Goal: Information Seeking & Learning: Check status

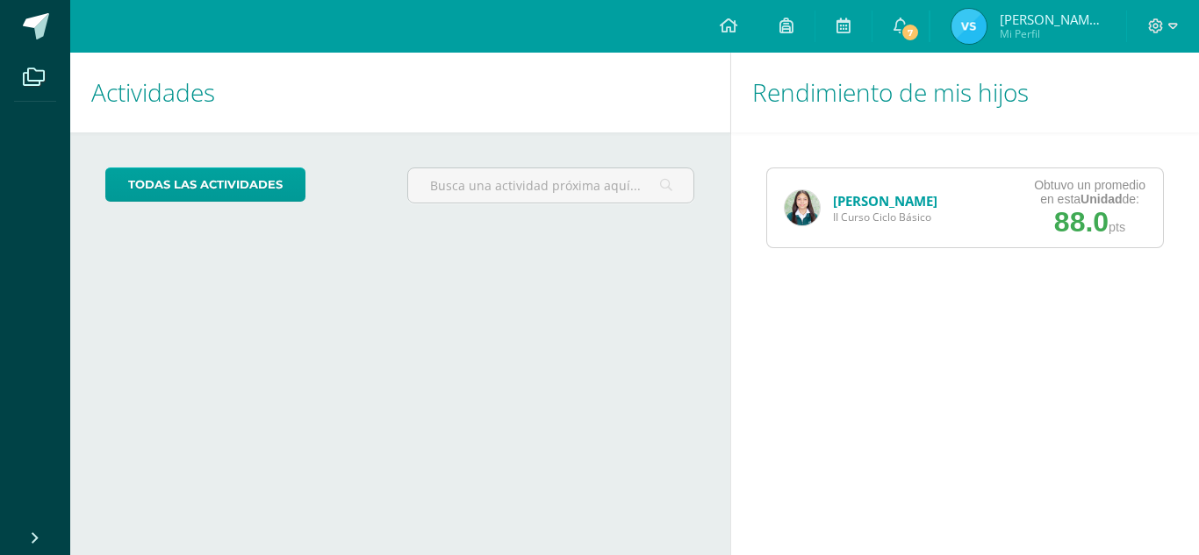
click at [879, 197] on link "[PERSON_NAME]" at bounding box center [885, 201] width 104 height 18
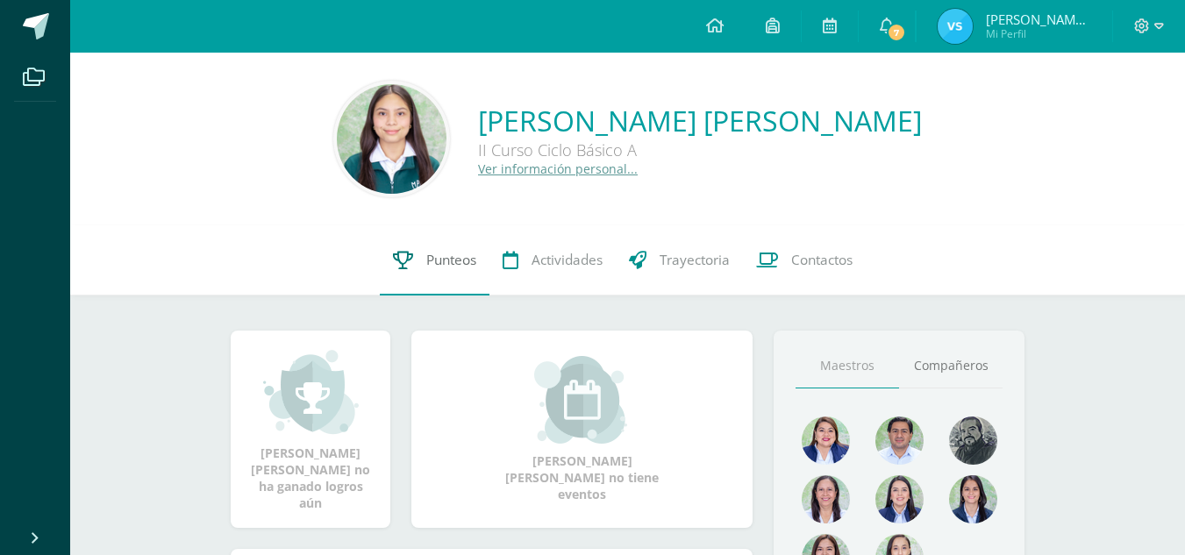
click at [455, 261] on span "Punteos" at bounding box center [451, 260] width 50 height 18
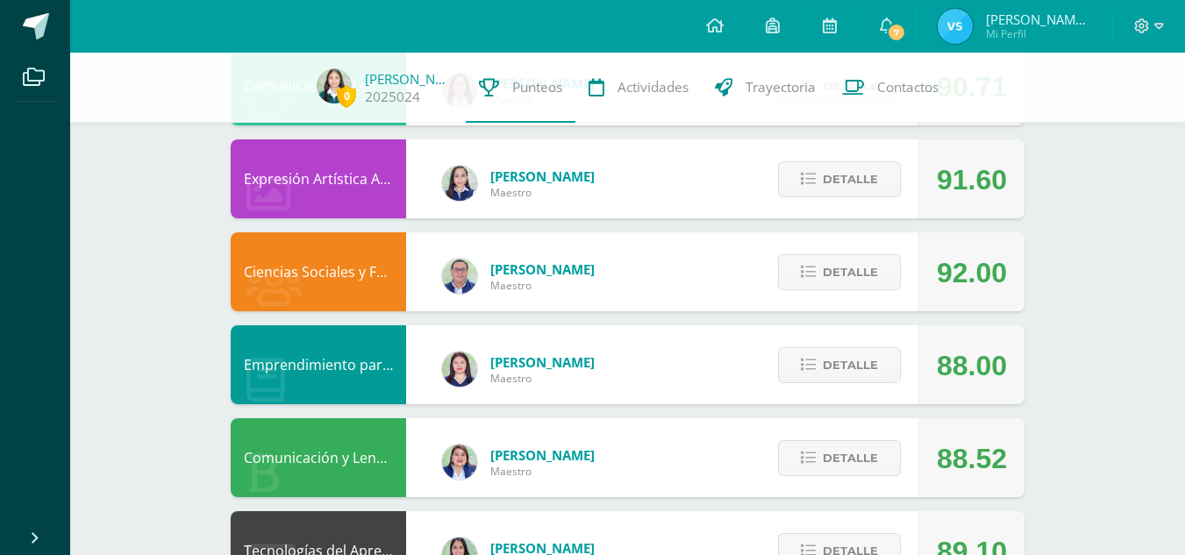
scroll to position [250, 0]
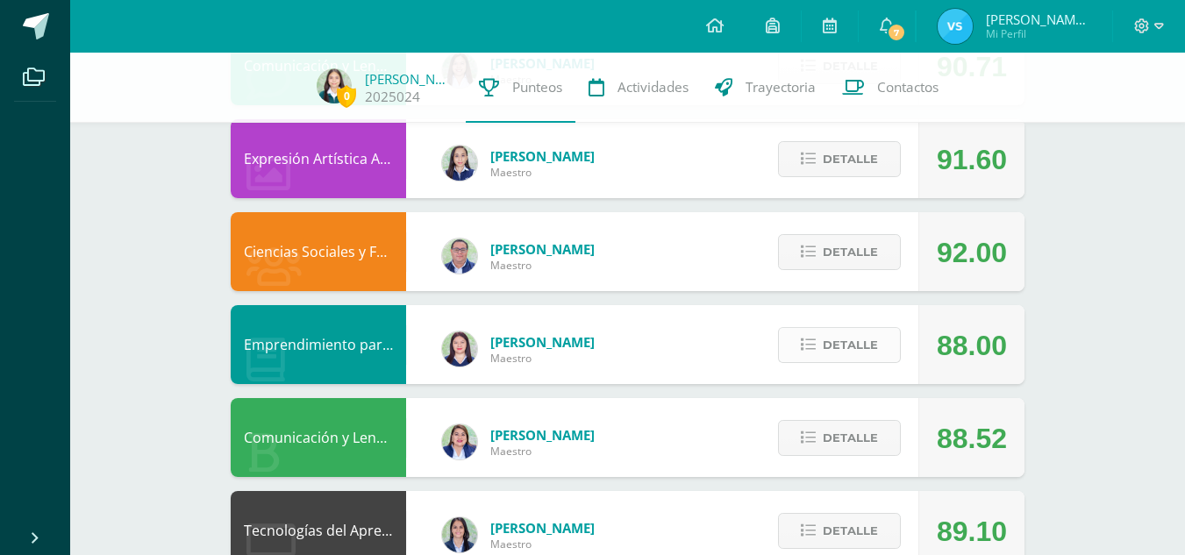
click at [827, 350] on span "Detalle" at bounding box center [850, 345] width 55 height 32
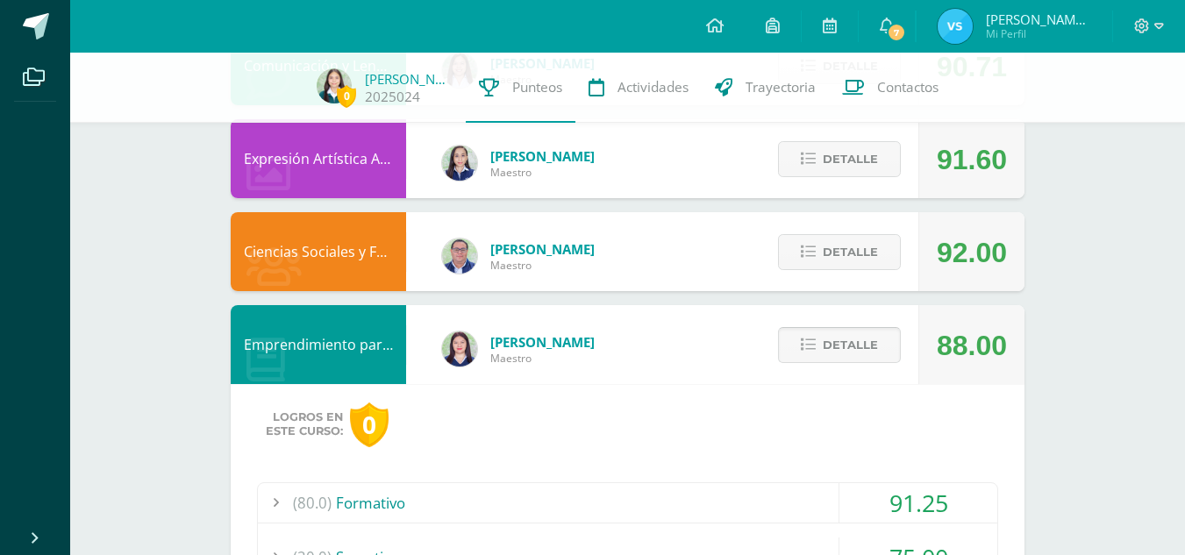
scroll to position [333, 0]
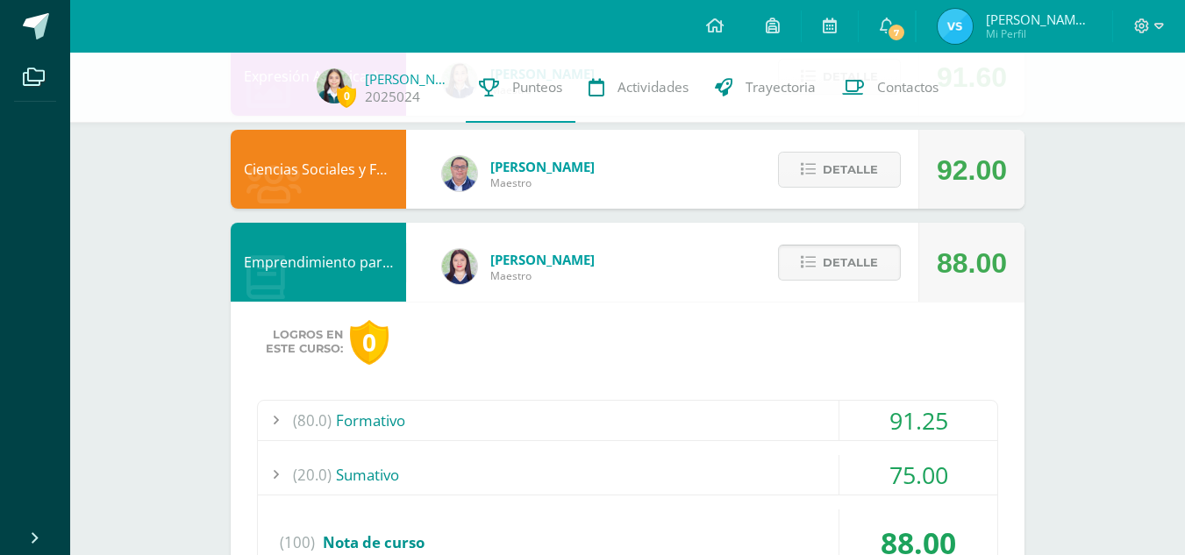
click at [863, 276] on span "Detalle" at bounding box center [850, 263] width 55 height 32
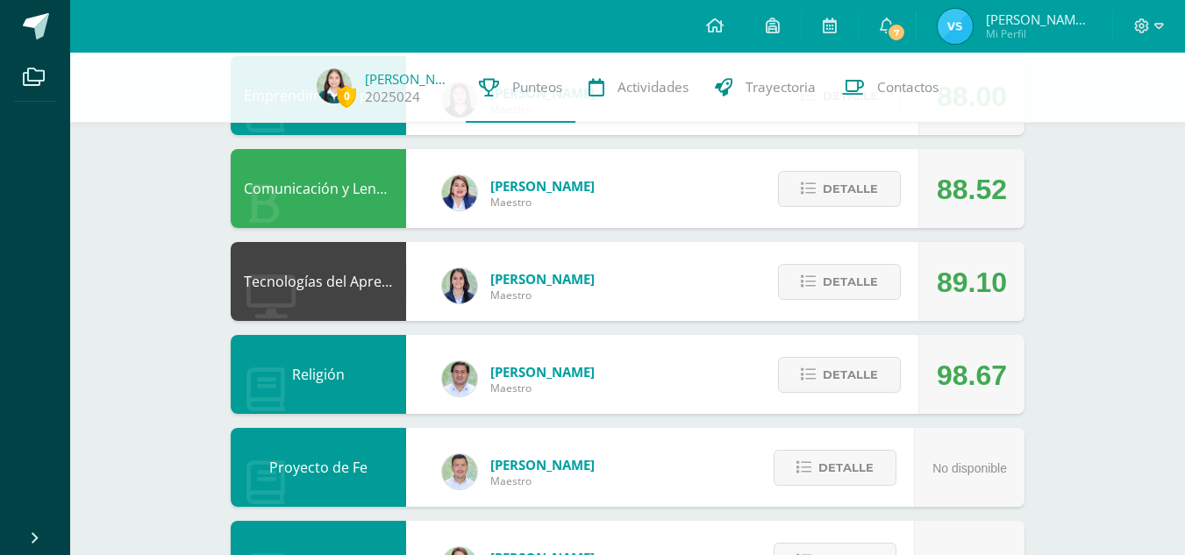
scroll to position [500, 0]
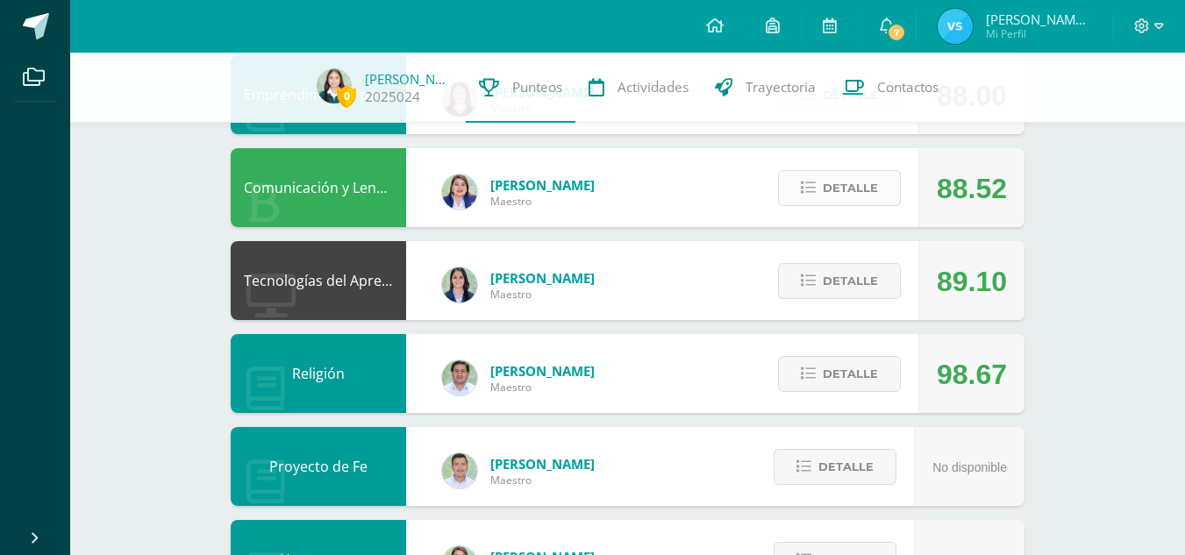
click at [846, 186] on span "Detalle" at bounding box center [850, 188] width 55 height 32
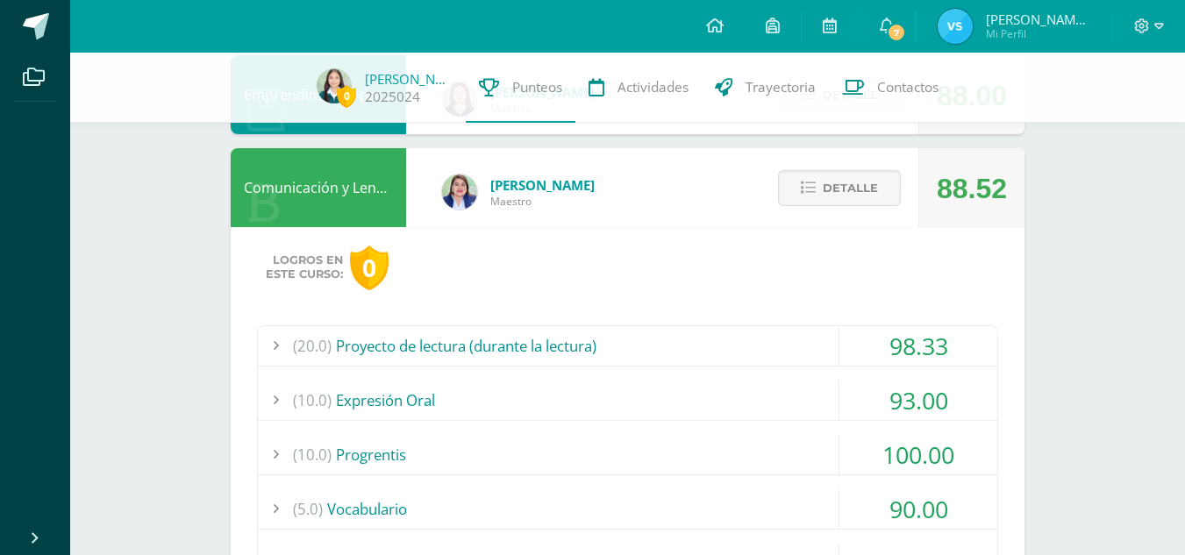
click at [634, 350] on div "(20.0) Proyecto de lectura (durante la lectura)" at bounding box center [628, 345] width 740 height 39
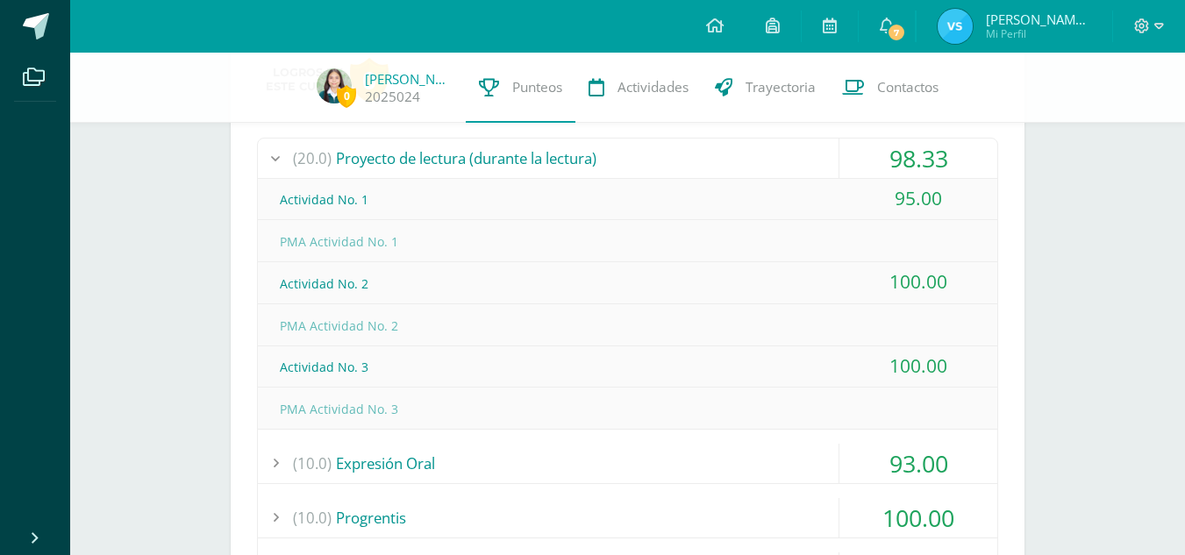
scroll to position [689, 0]
click at [641, 145] on div "(20.0) Proyecto de lectura (durante la lectura)" at bounding box center [628, 157] width 740 height 39
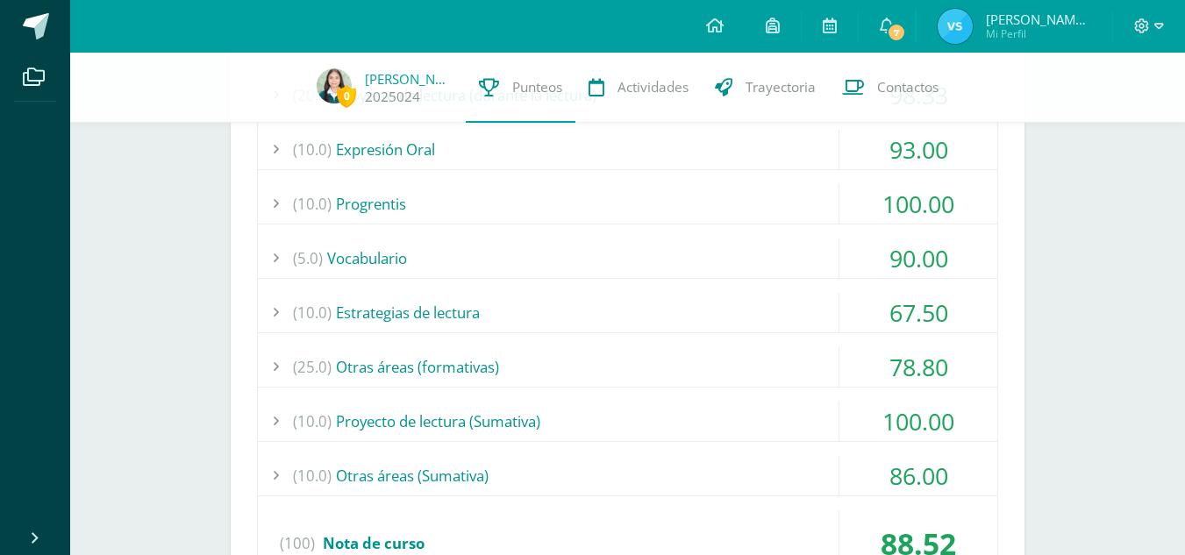
scroll to position [757, 0]
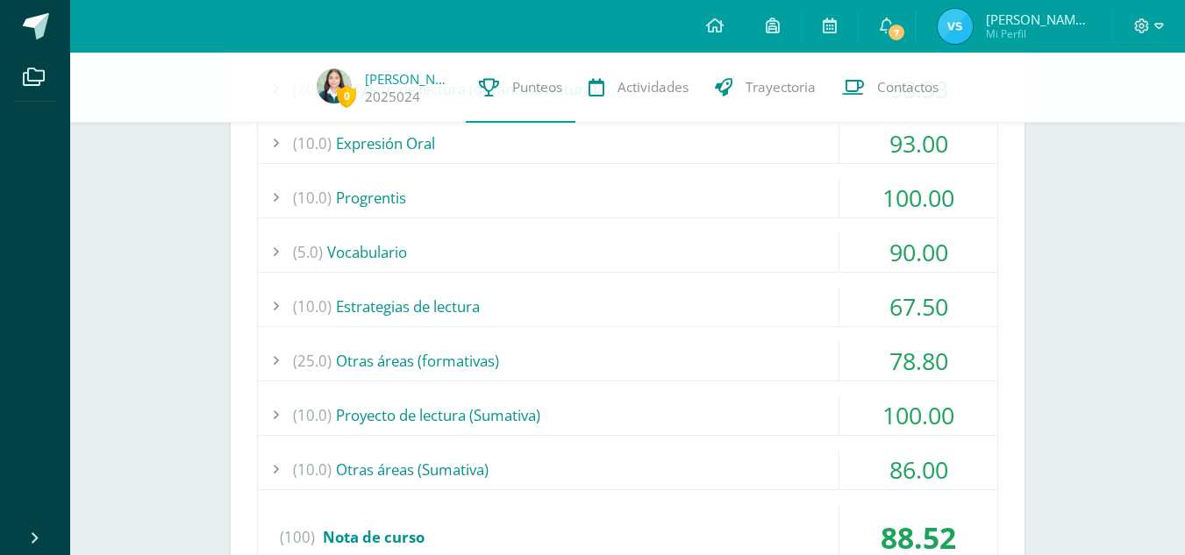
click at [637, 365] on div "(25.0) Otras áreas (formativas)" at bounding box center [628, 360] width 740 height 39
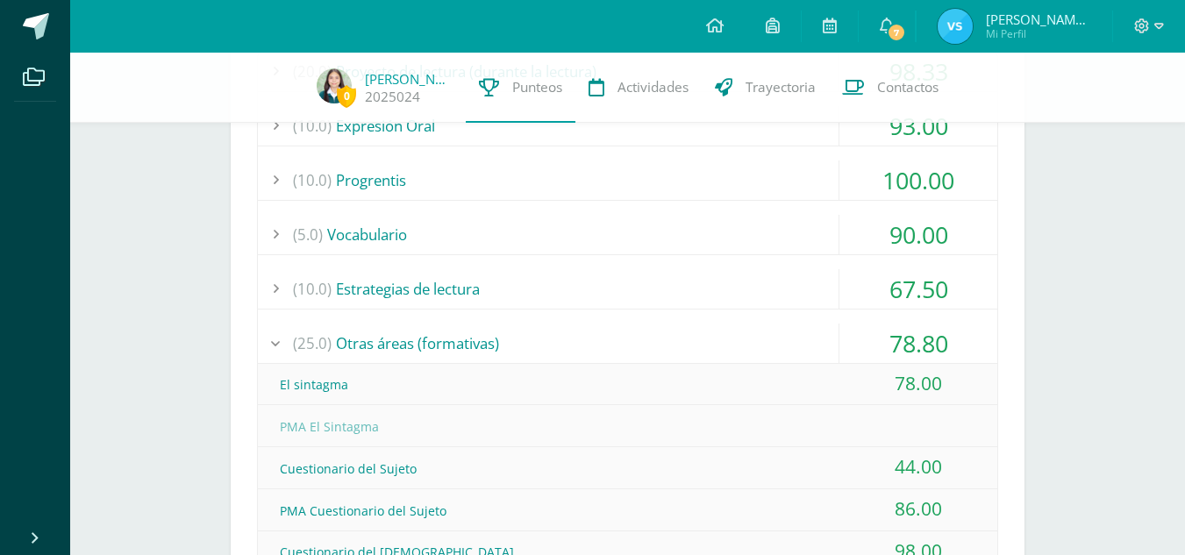
scroll to position [774, 0]
click at [704, 295] on div "(10.0) Estrategias de lectura" at bounding box center [628, 289] width 740 height 39
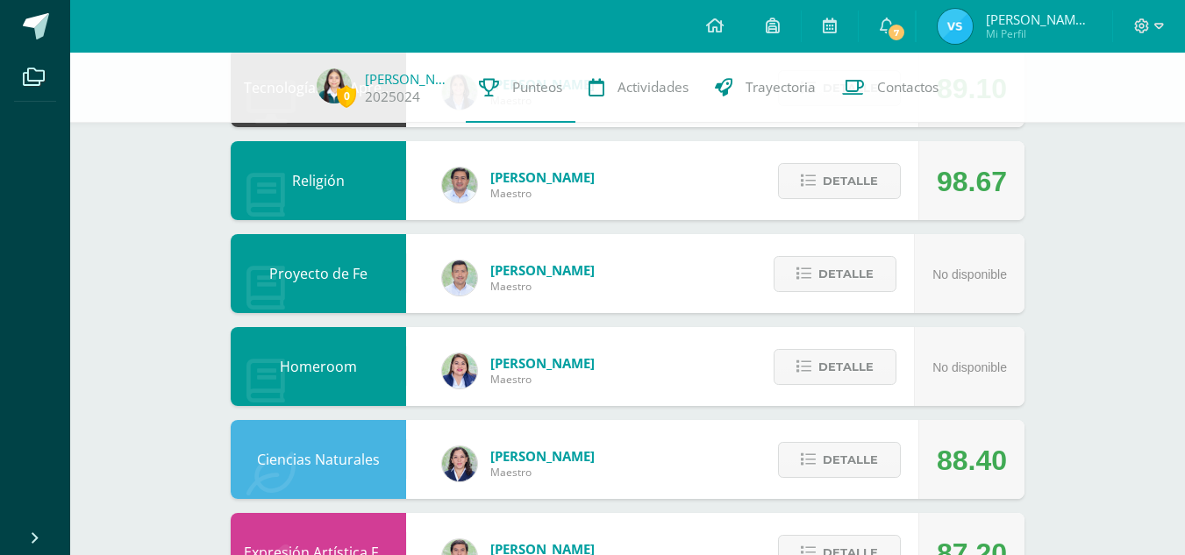
scroll to position [1348, 0]
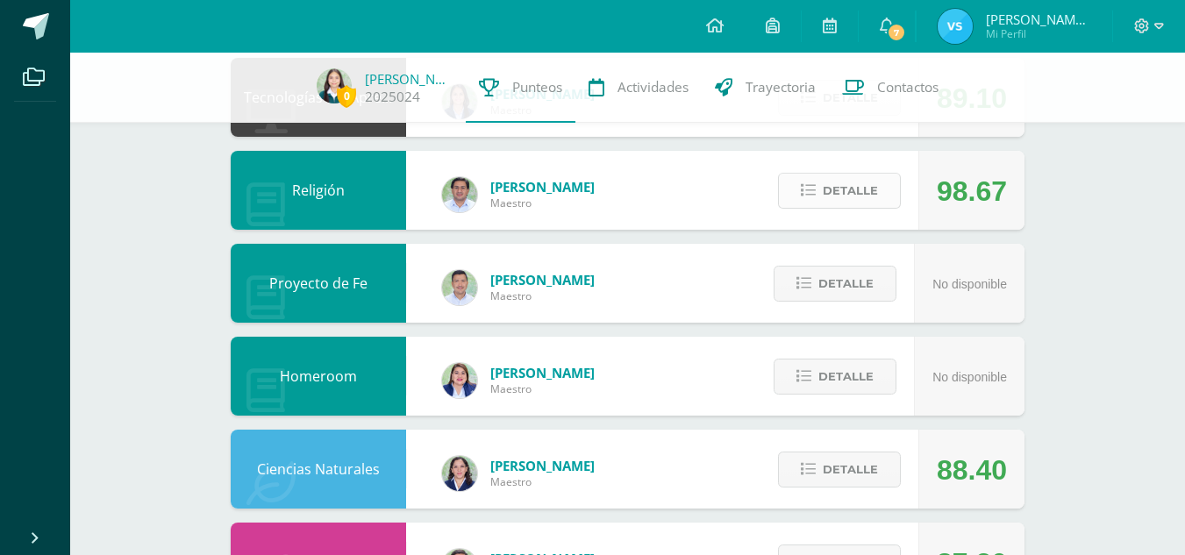
click at [884, 209] on button "Detalle" at bounding box center [839, 191] width 123 height 36
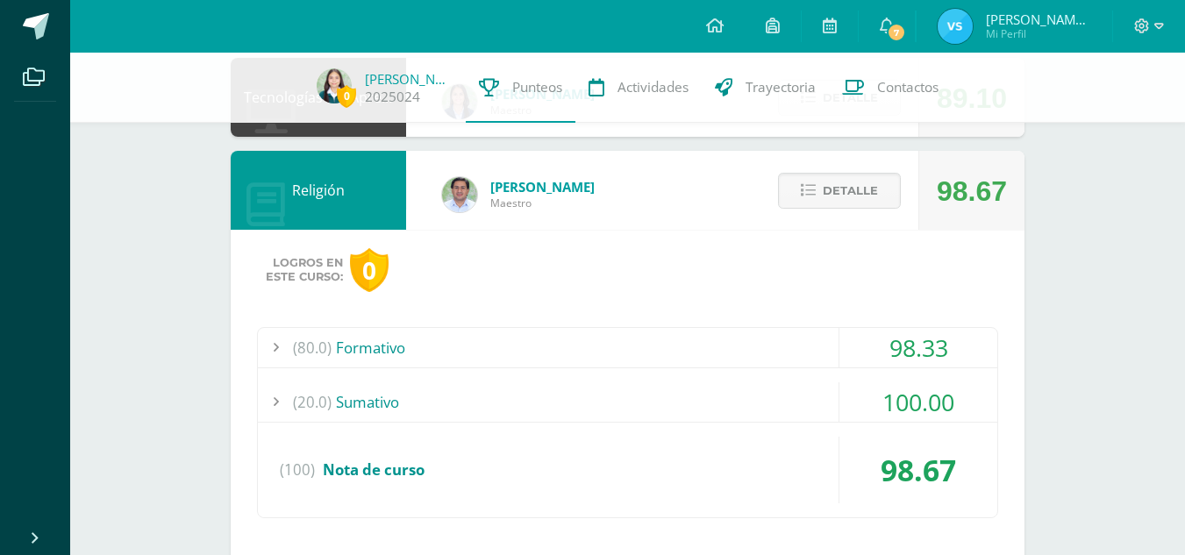
click at [744, 349] on div "(80.0) Formativo" at bounding box center [628, 347] width 740 height 39
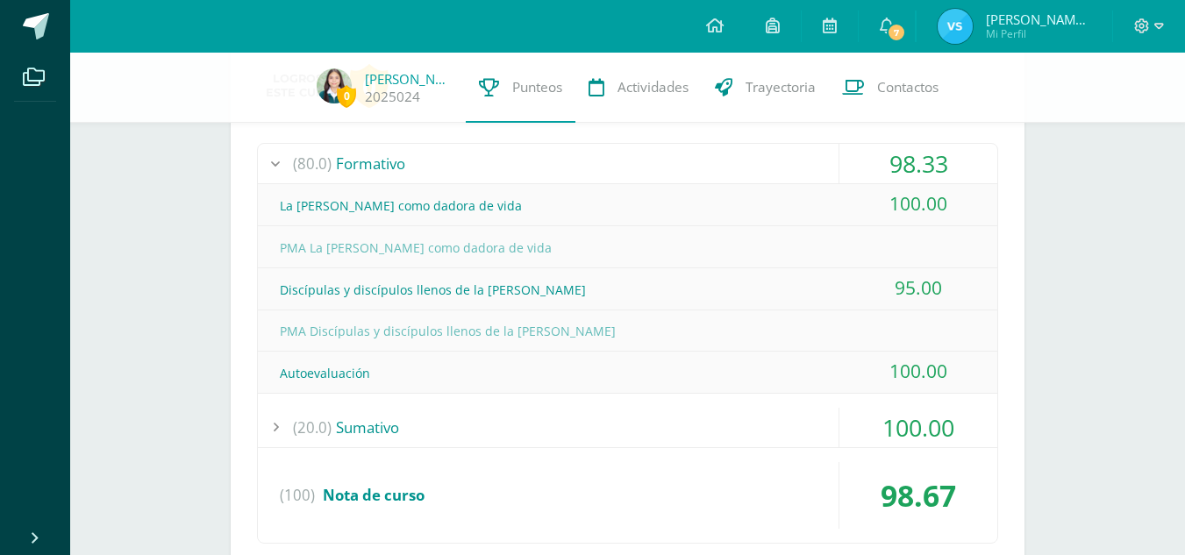
scroll to position [1530, 0]
click at [778, 152] on div "(80.0) Formativo" at bounding box center [628, 165] width 740 height 39
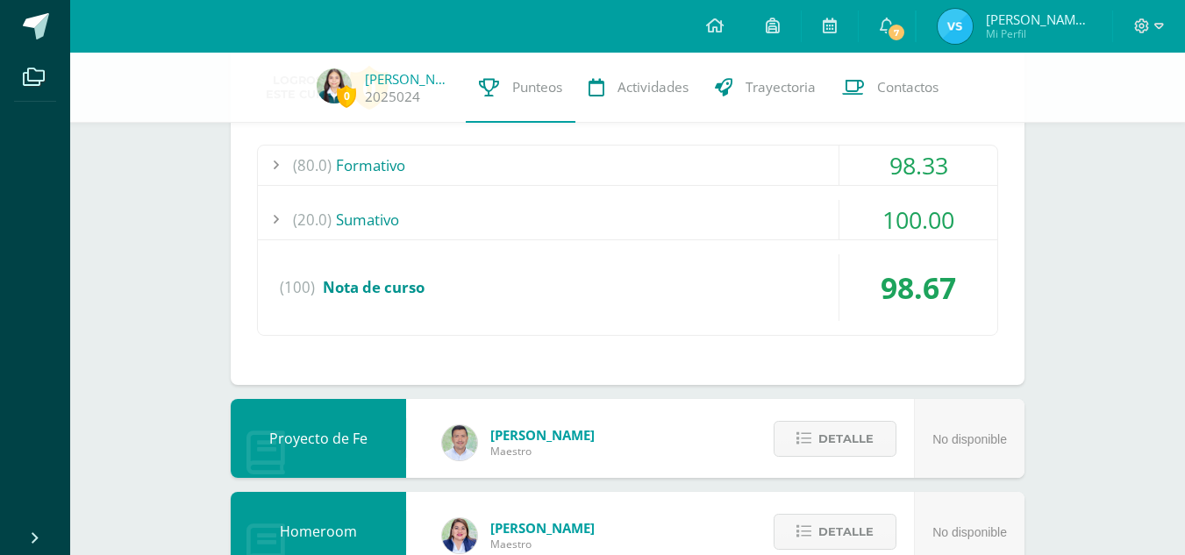
click at [765, 219] on div "(20.0) Sumativo" at bounding box center [628, 219] width 740 height 39
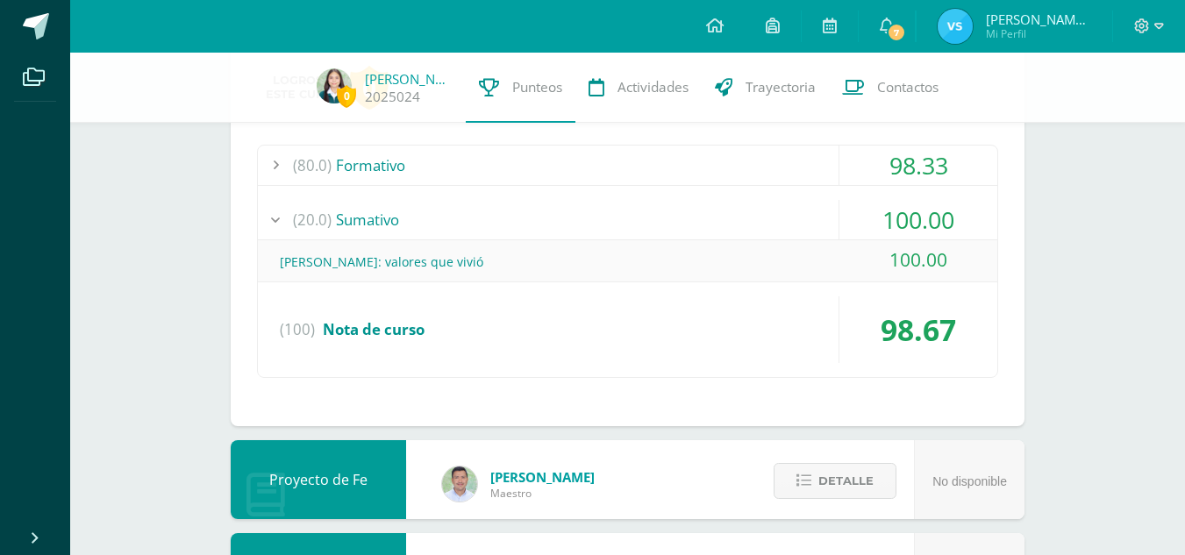
click at [765, 219] on div "(20.0) Sumativo" at bounding box center [628, 219] width 740 height 39
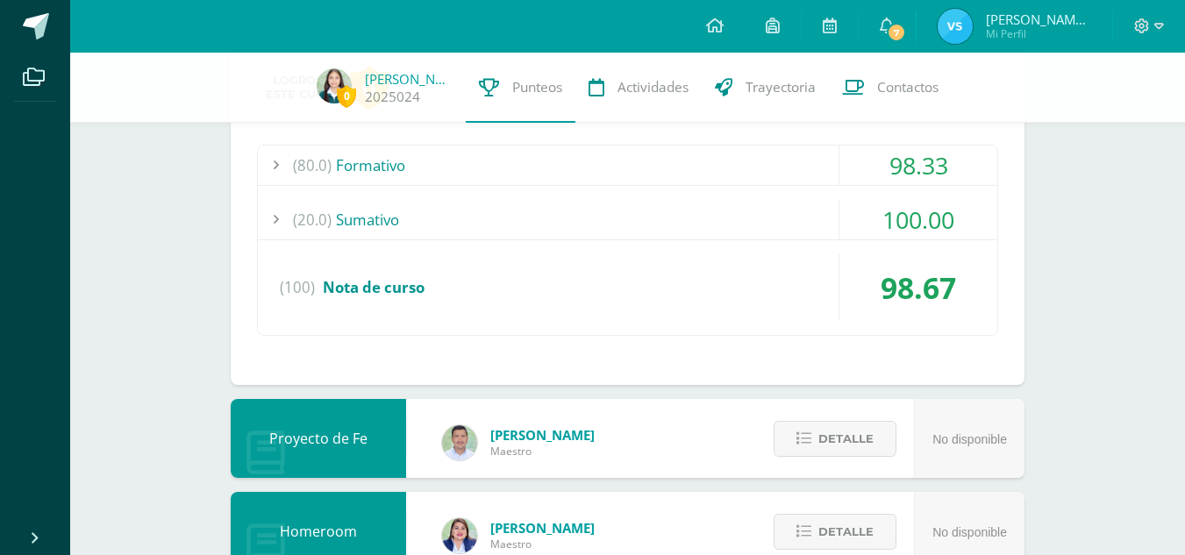
click at [785, 161] on div "(80.0) Formativo" at bounding box center [628, 165] width 740 height 39
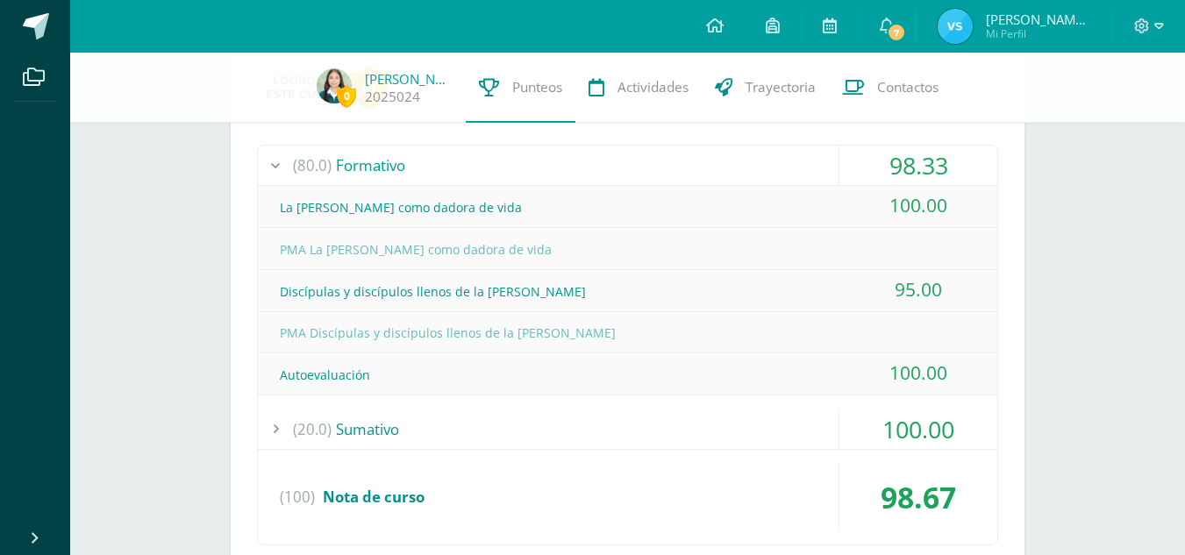
click at [785, 161] on div "(80.0) Formativo" at bounding box center [628, 165] width 740 height 39
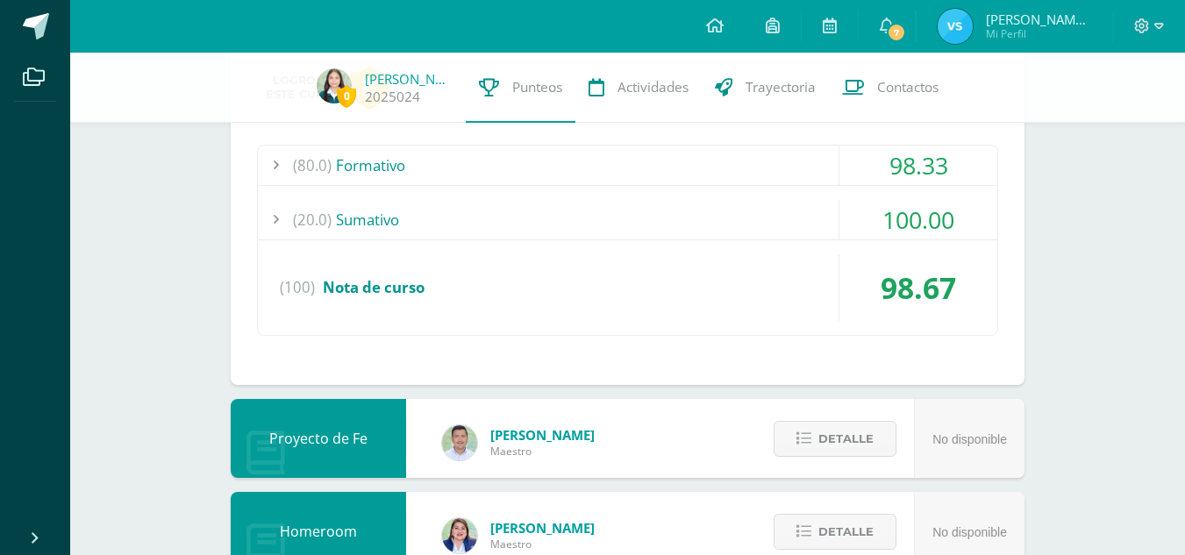
click at [785, 161] on div "(80.0) Formativo" at bounding box center [628, 165] width 740 height 39
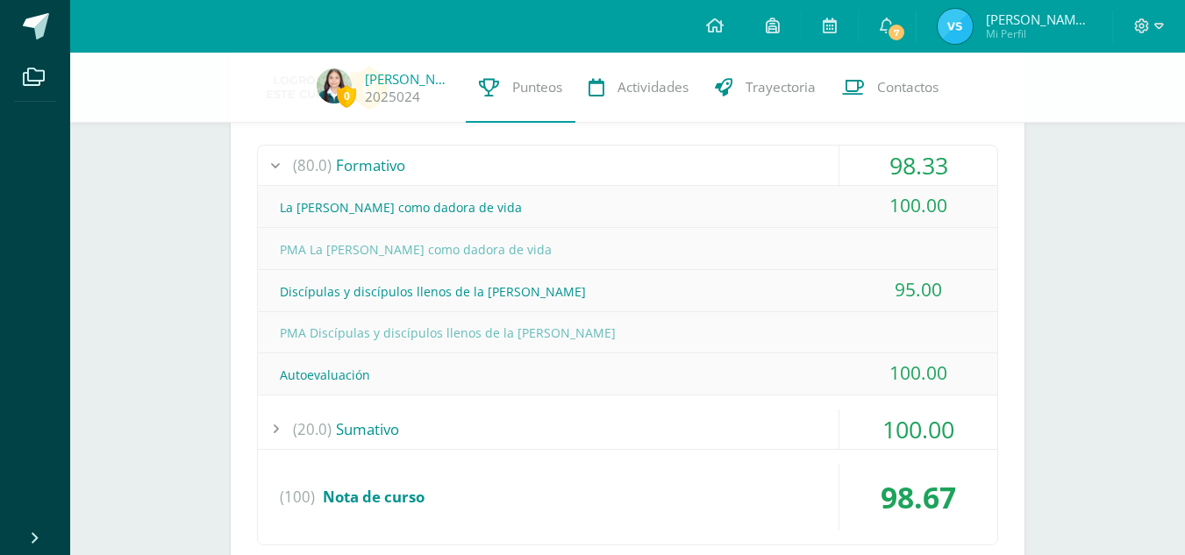
click at [785, 161] on div "(80.0) Formativo" at bounding box center [628, 165] width 740 height 39
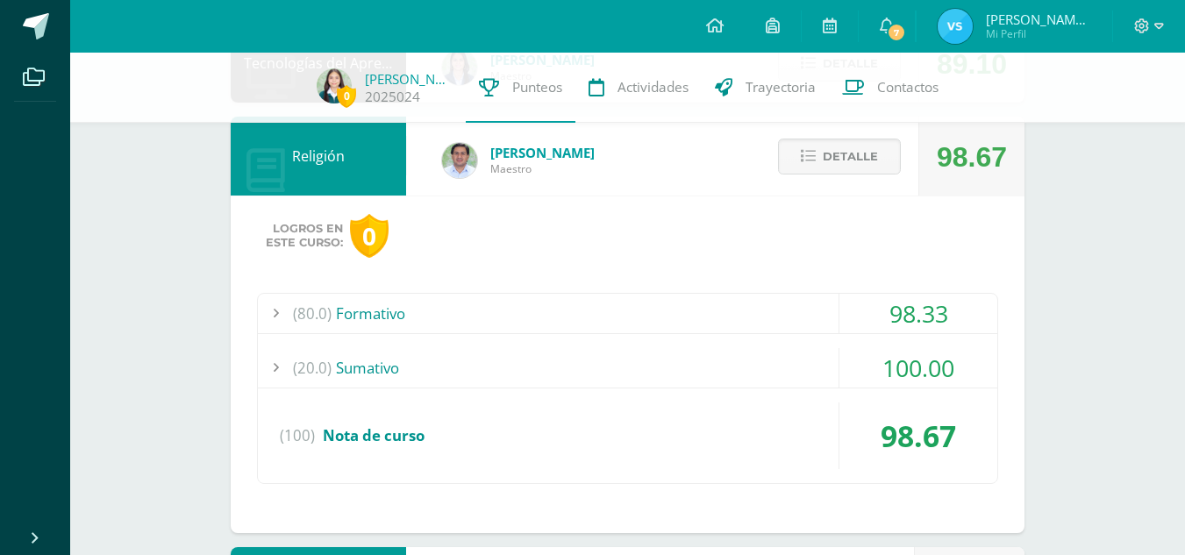
scroll to position [1379, 0]
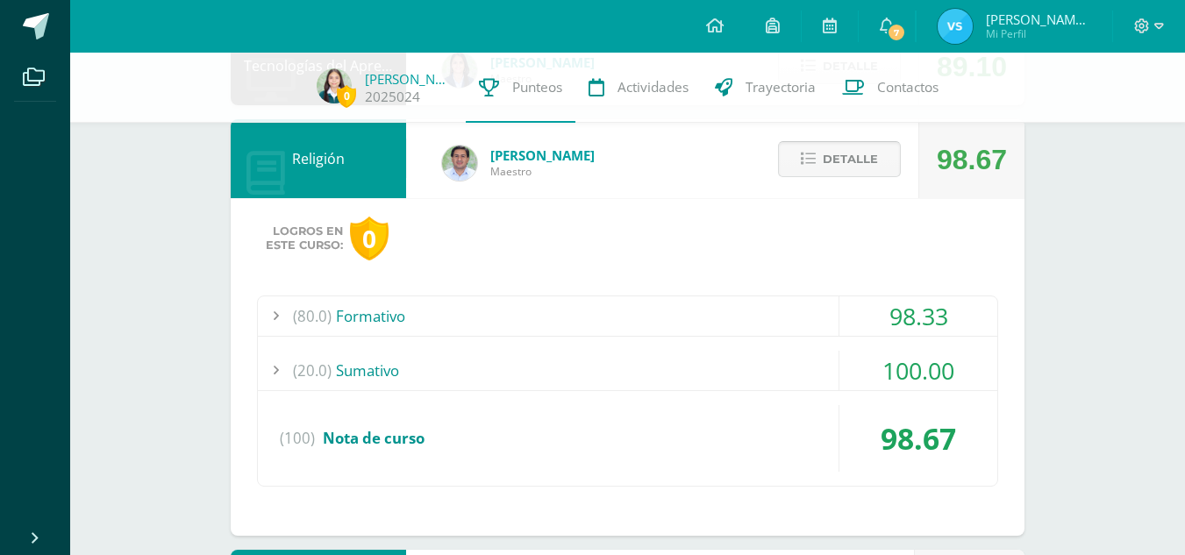
click at [823, 163] on button "Detalle" at bounding box center [839, 159] width 123 height 36
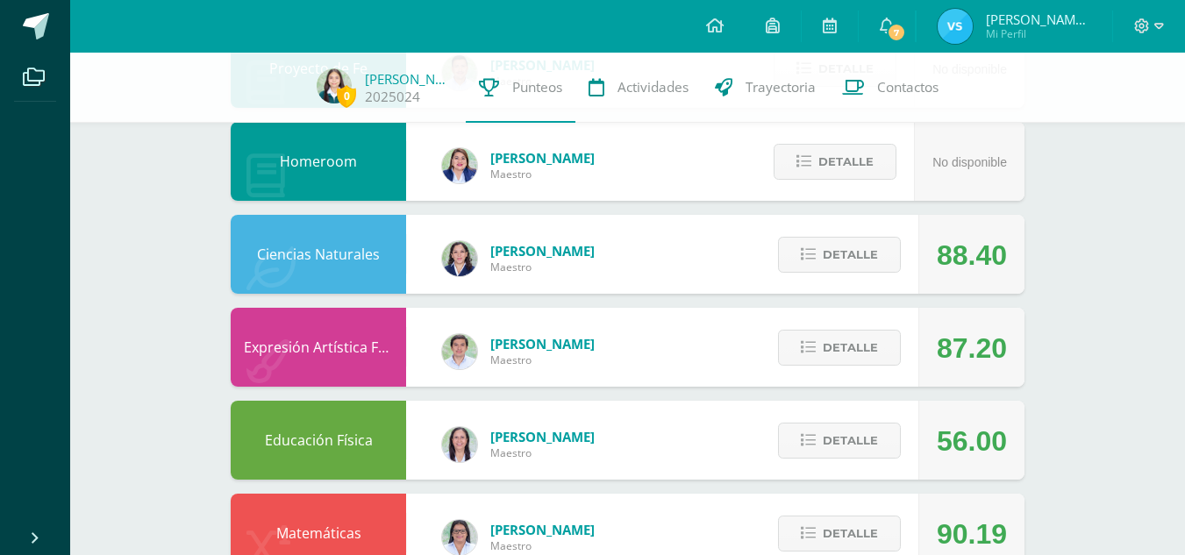
scroll to position [1567, 0]
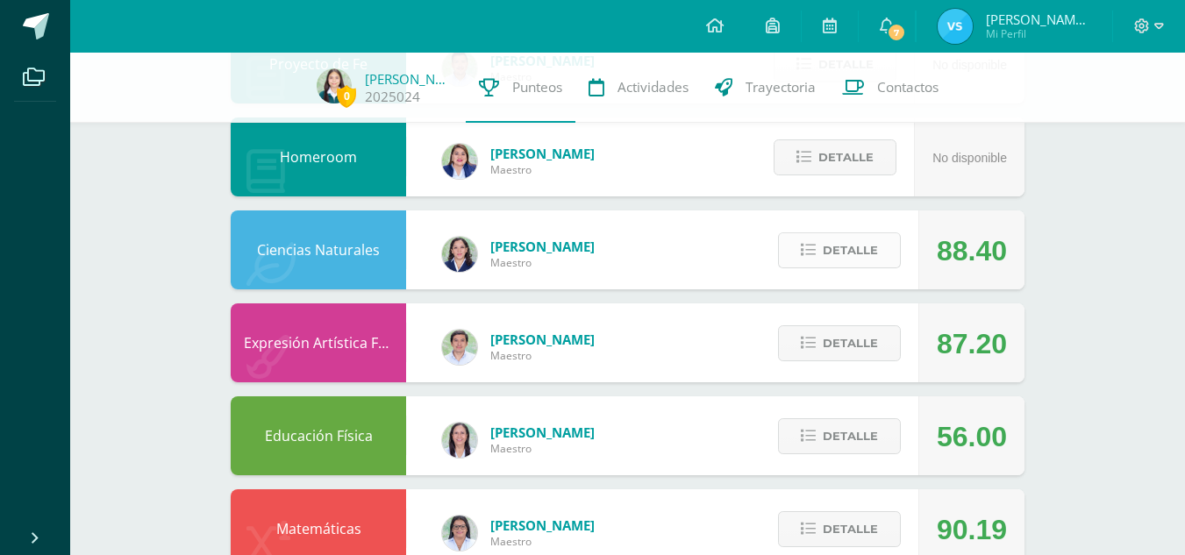
click at [819, 254] on button "Detalle" at bounding box center [839, 251] width 123 height 36
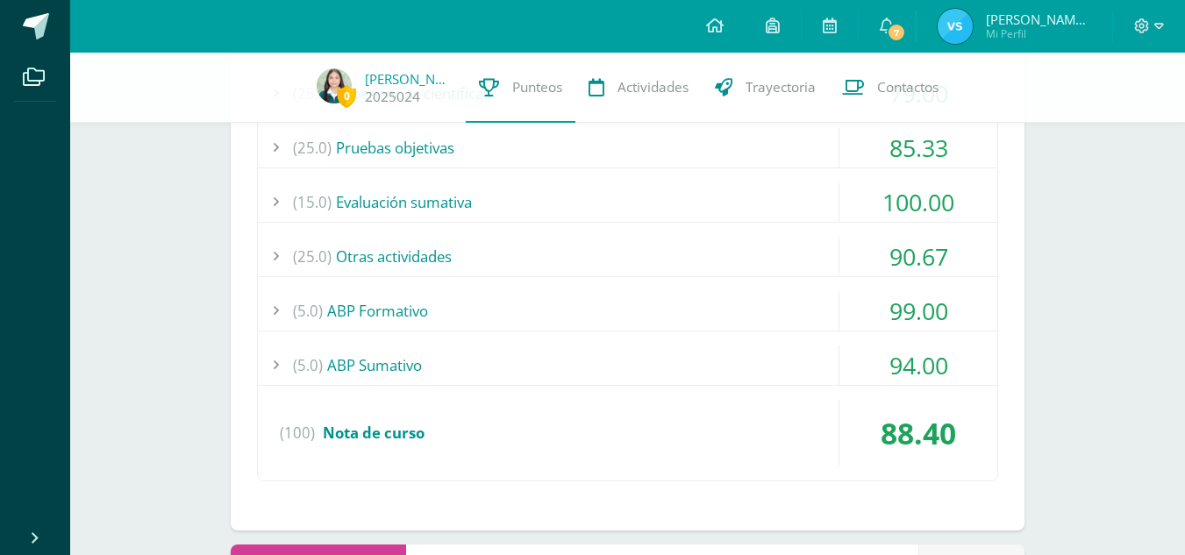
scroll to position [1884, 0]
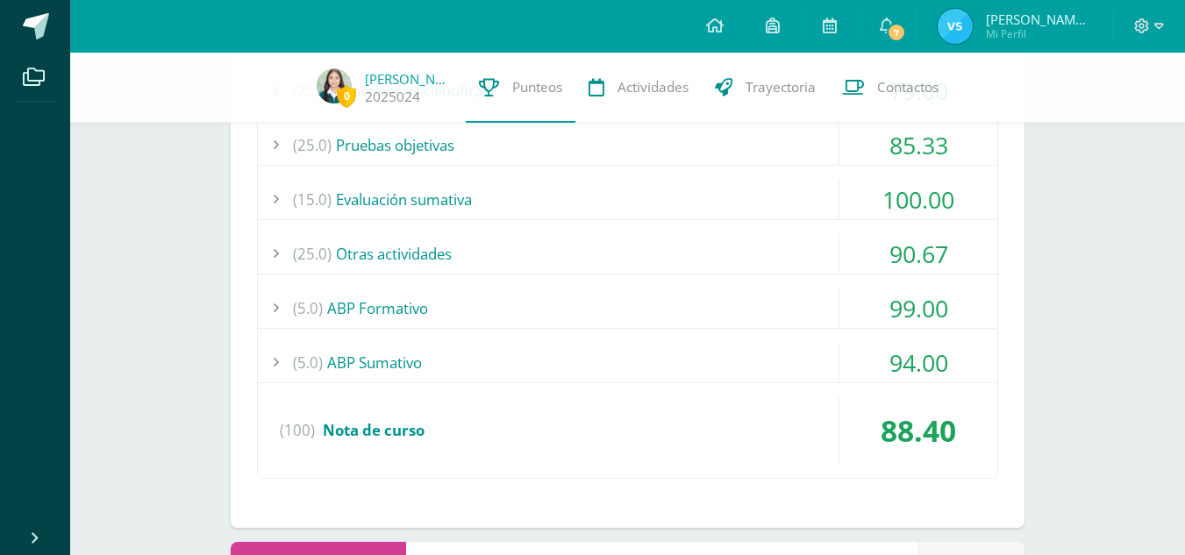
click at [730, 298] on div "(5.0) ABP Formativo" at bounding box center [628, 308] width 740 height 39
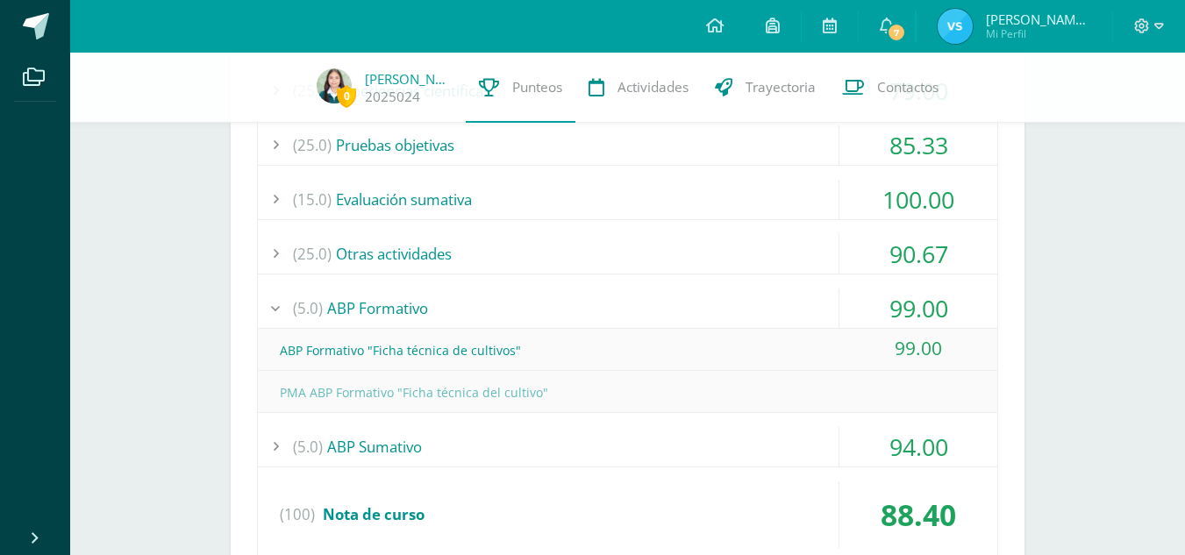
click at [730, 298] on div "(5.0) ABP Formativo" at bounding box center [628, 308] width 740 height 39
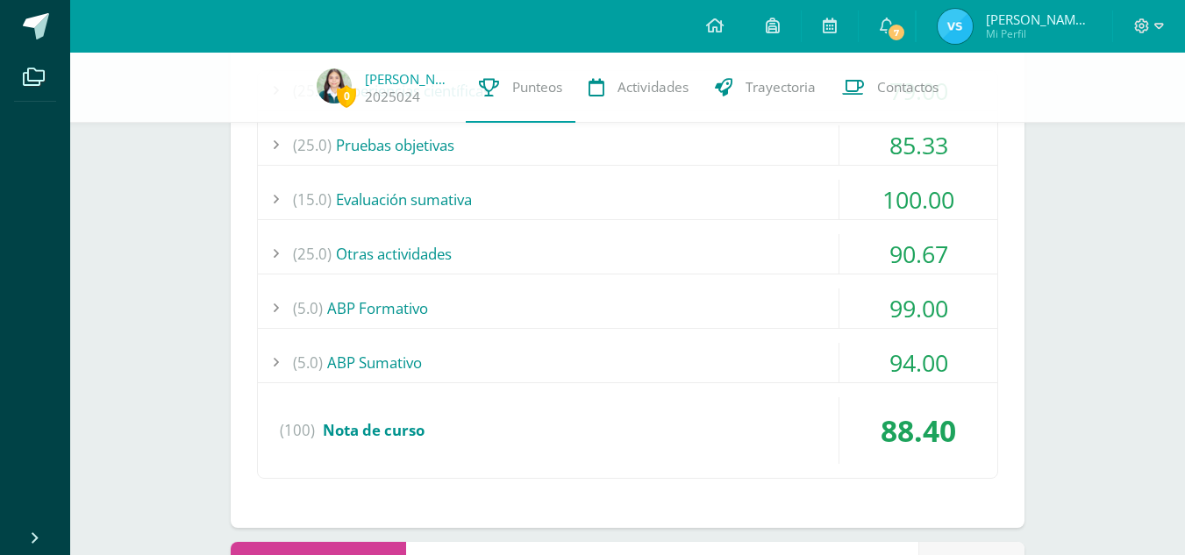
click at [679, 346] on div "(5.0) ABP Sumativo" at bounding box center [628, 362] width 740 height 39
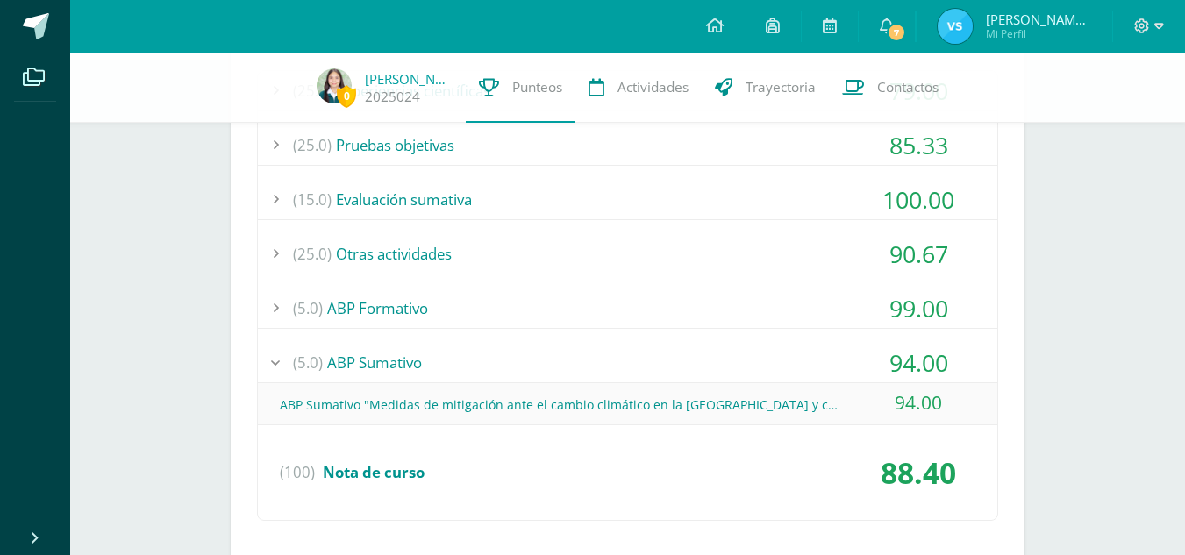
click at [679, 346] on div "(5.0) ABP Sumativo" at bounding box center [628, 362] width 740 height 39
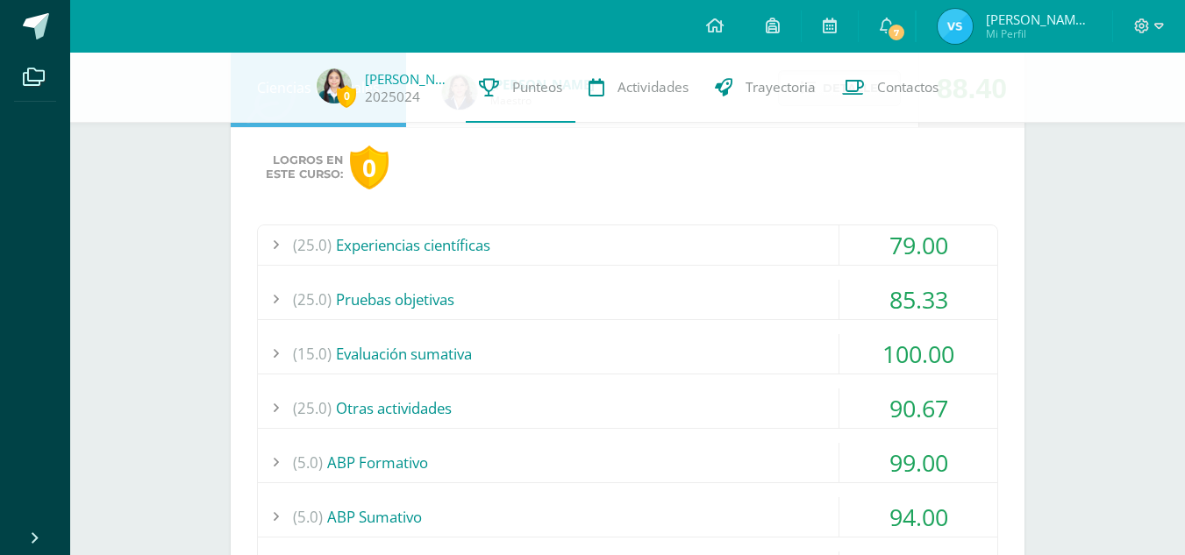
scroll to position [1721, 0]
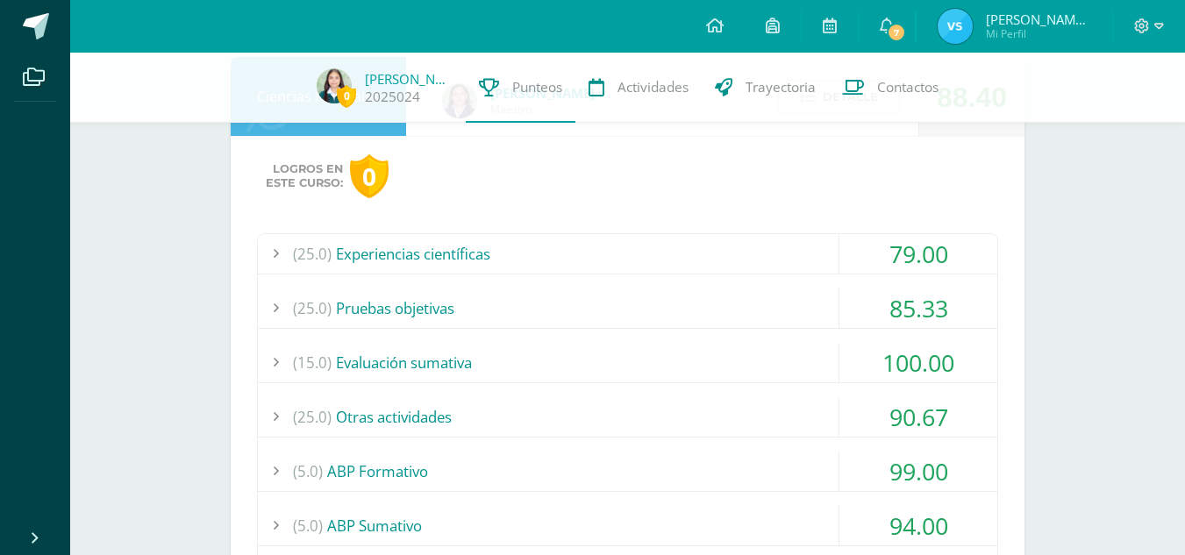
click at [533, 240] on div "(25.0) Experiencias científicas" at bounding box center [628, 253] width 740 height 39
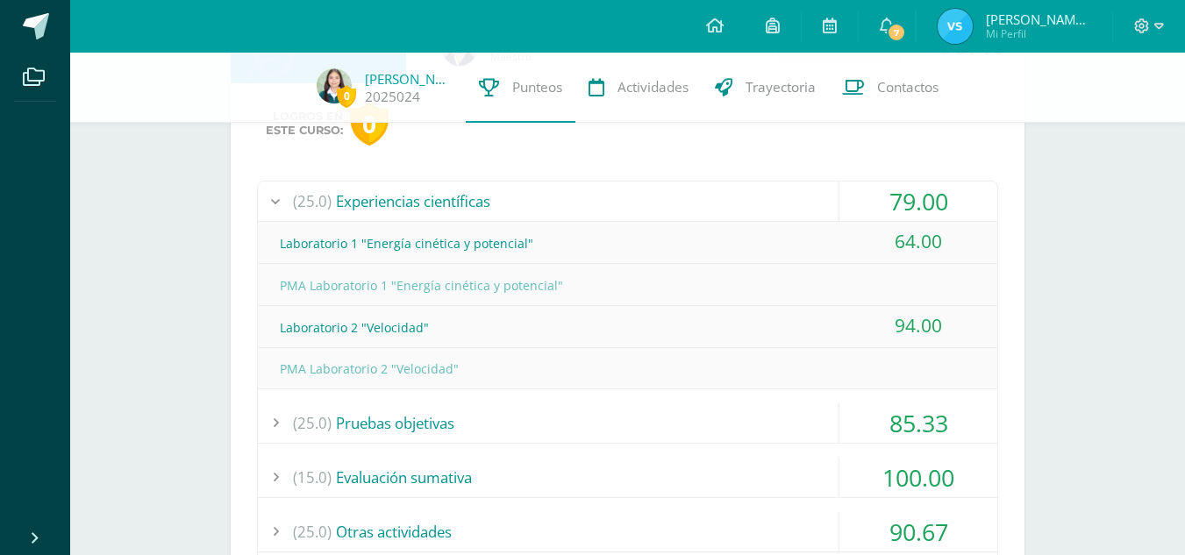
scroll to position [1774, 0]
click at [467, 202] on div "(25.0) Experiencias científicas" at bounding box center [628, 200] width 740 height 39
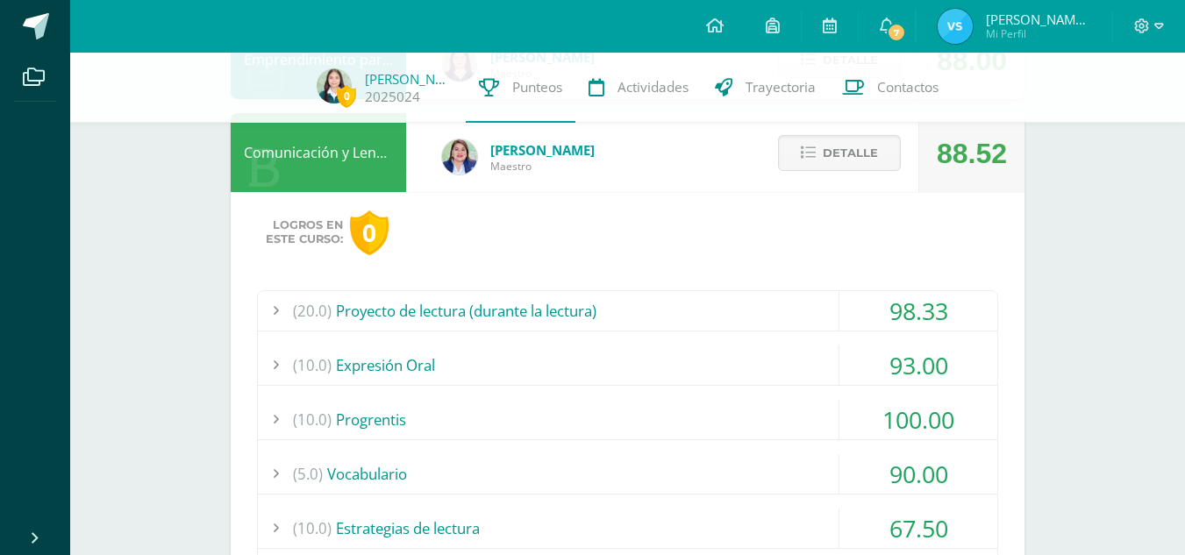
scroll to position [0, 0]
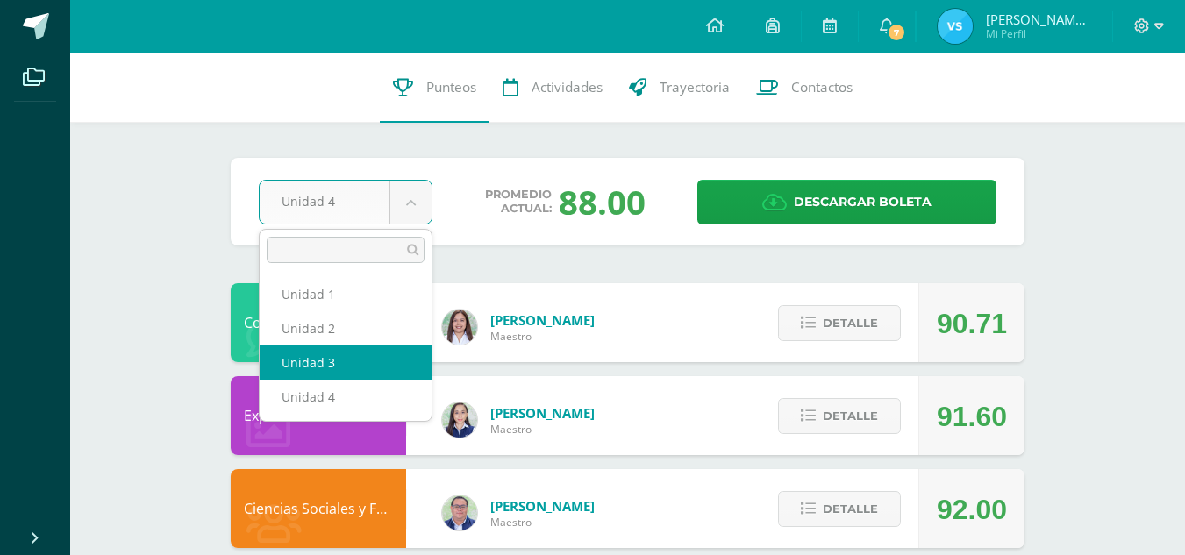
select select "Unidad 3"
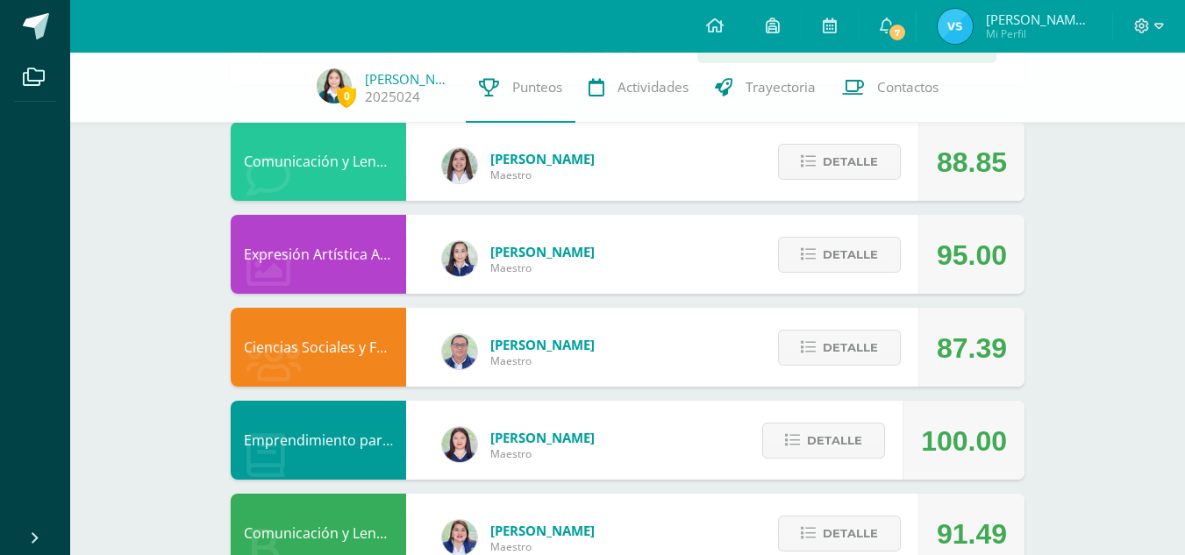
scroll to position [154, 0]
click at [868, 249] on span "Detalle" at bounding box center [850, 255] width 55 height 32
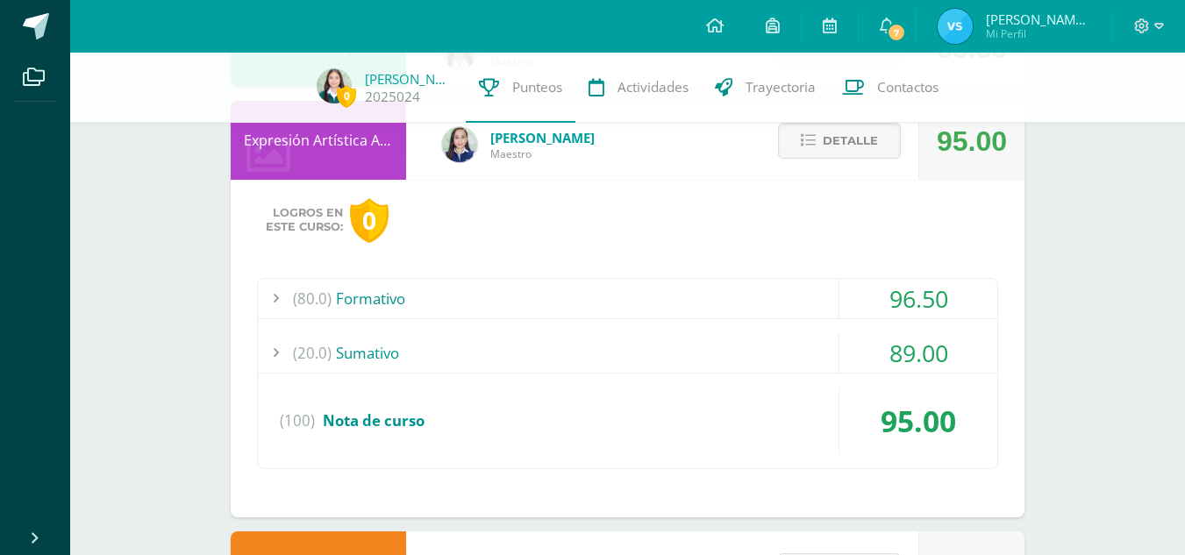
scroll to position [269, 0]
click at [832, 126] on span "Detalle" at bounding box center [850, 140] width 55 height 32
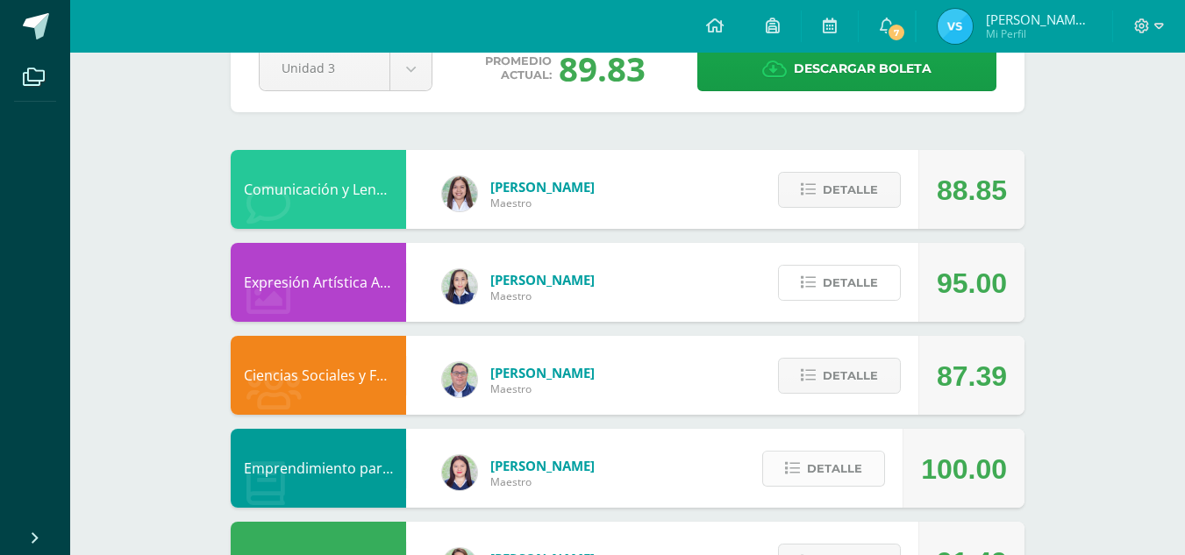
scroll to position [0, 0]
